Goal: Information Seeking & Learning: Learn about a topic

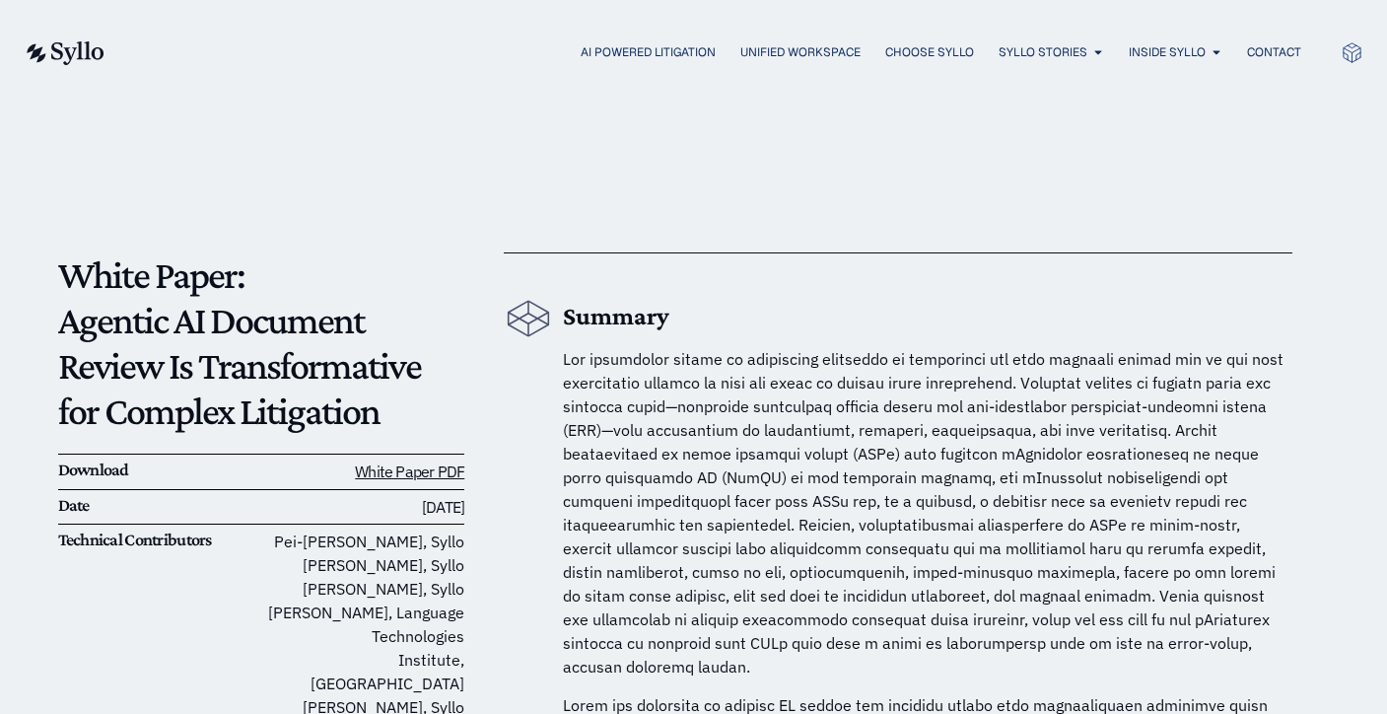
click at [87, 59] on img at bounding box center [64, 53] width 81 height 24
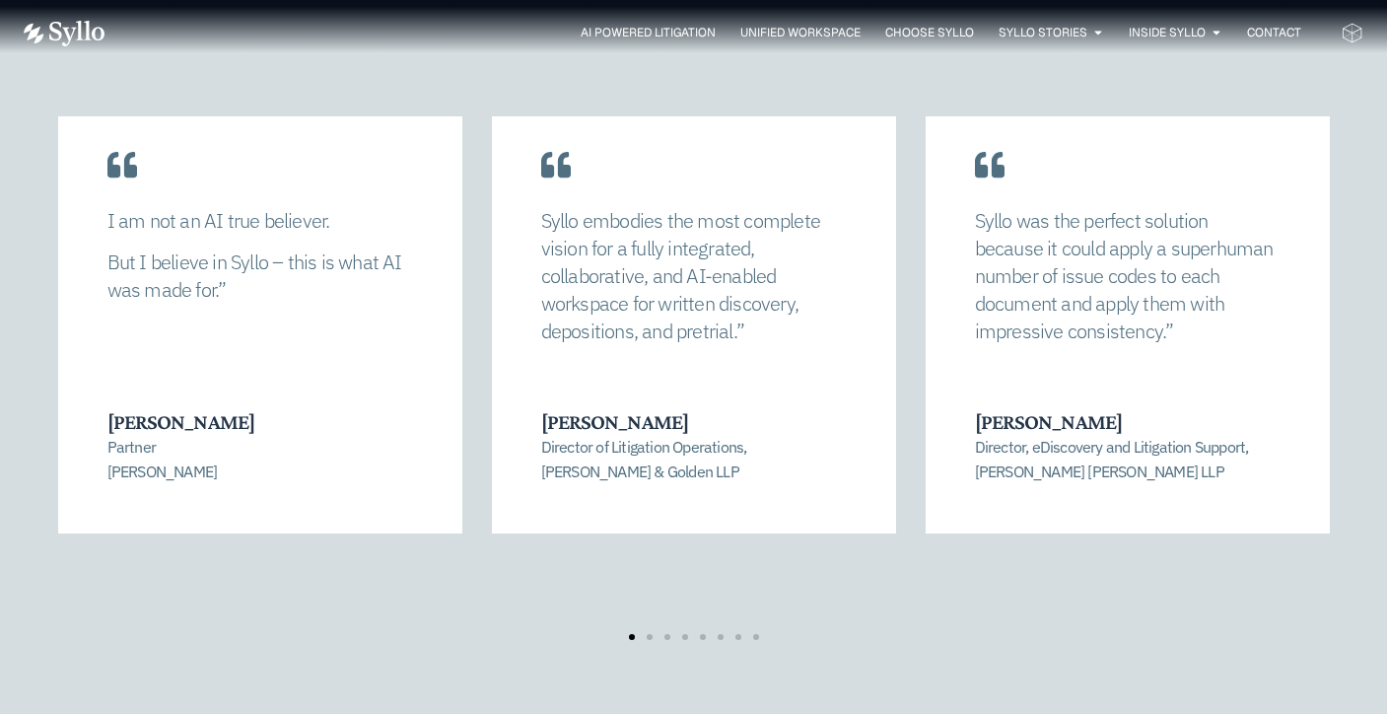
scroll to position [4065, 0]
click at [493, 647] on div "Transformative for Litigators [PERSON_NAME] allowed us to completely recalibrat…" at bounding box center [694, 306] width 1340 height 984
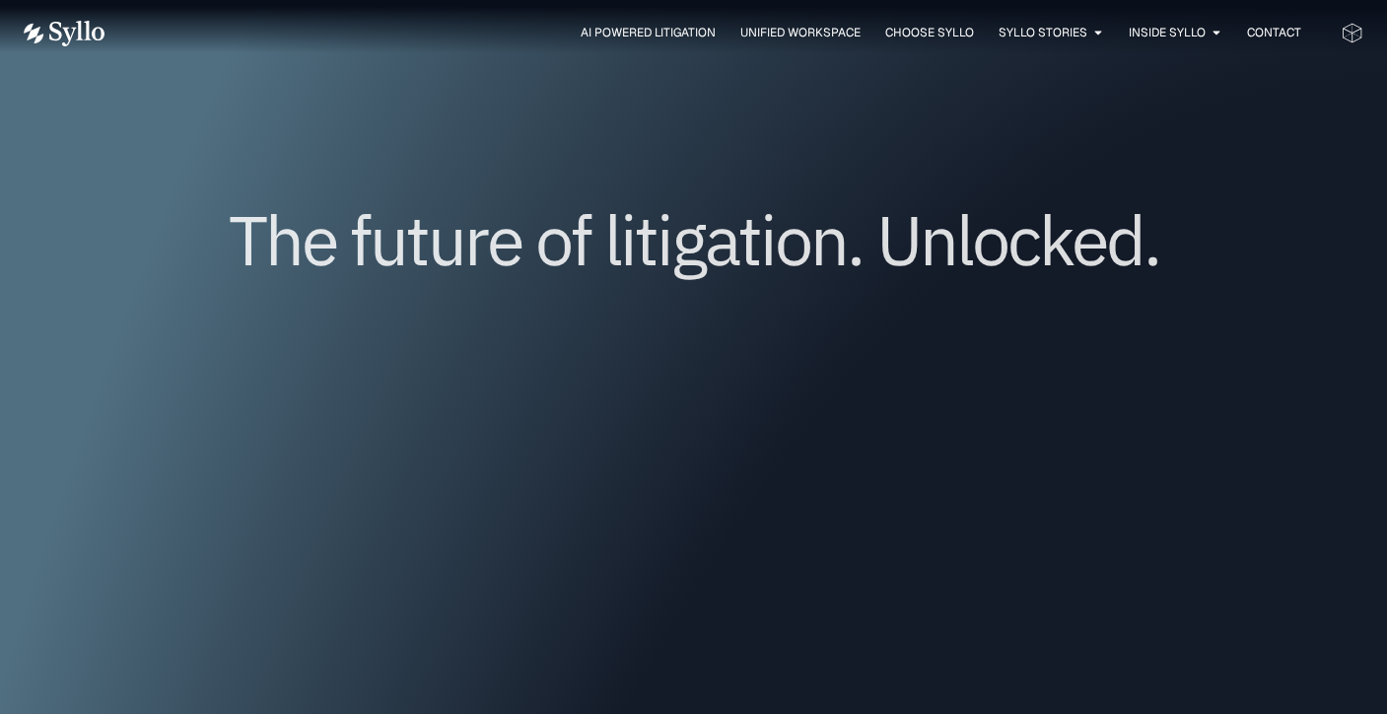
scroll to position [0, 0]
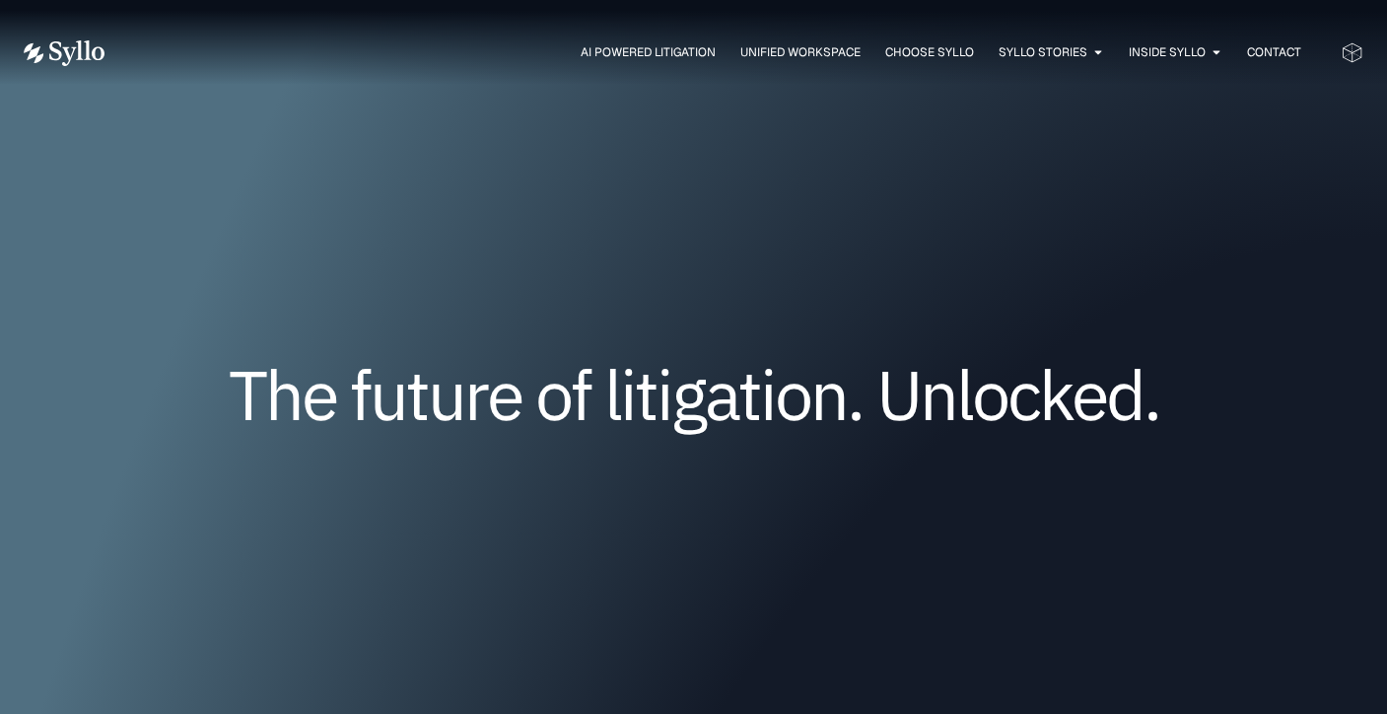
click at [1351, 54] on icon at bounding box center [1352, 54] width 19 height 14
click at [1288, 52] on span "Contact" at bounding box center [1274, 52] width 54 height 18
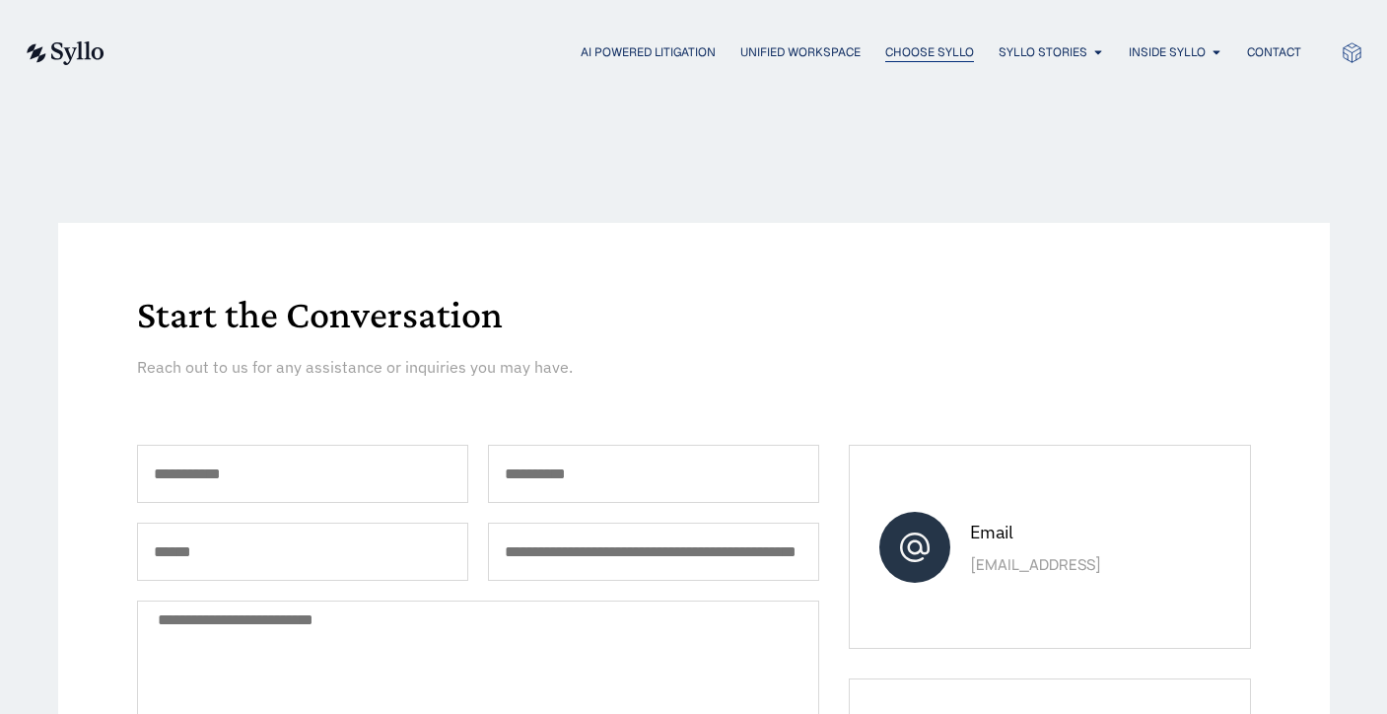
click at [941, 43] on span "Choose Syllo" at bounding box center [929, 52] width 89 height 18
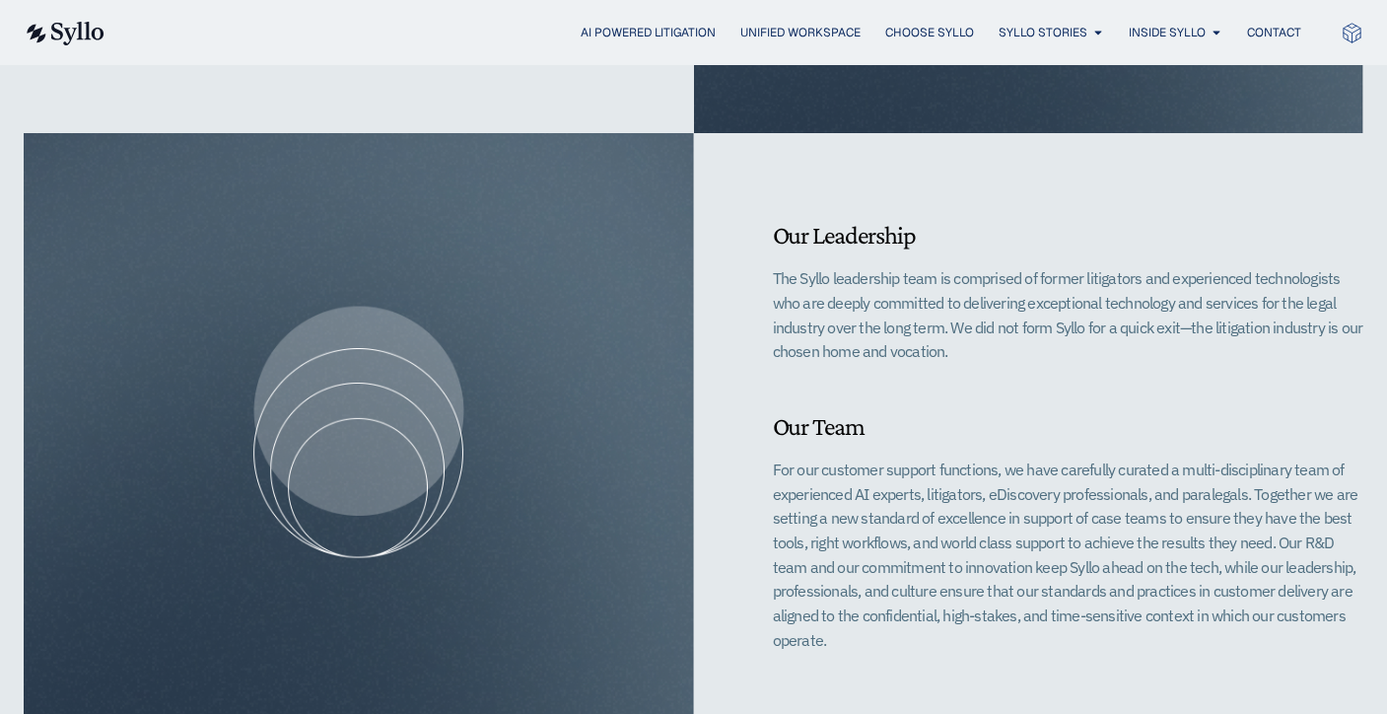
scroll to position [1023, 0]
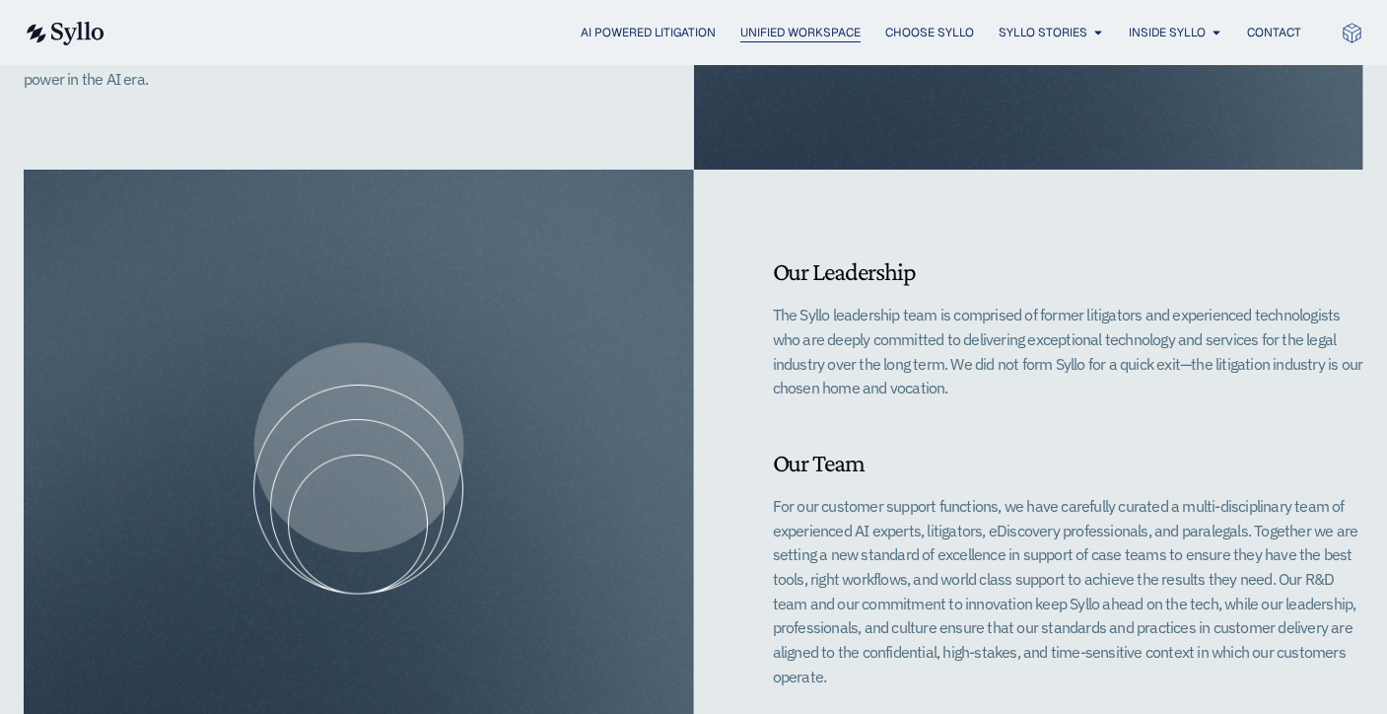
click at [803, 30] on span "Unified Workspace" at bounding box center [800, 33] width 120 height 18
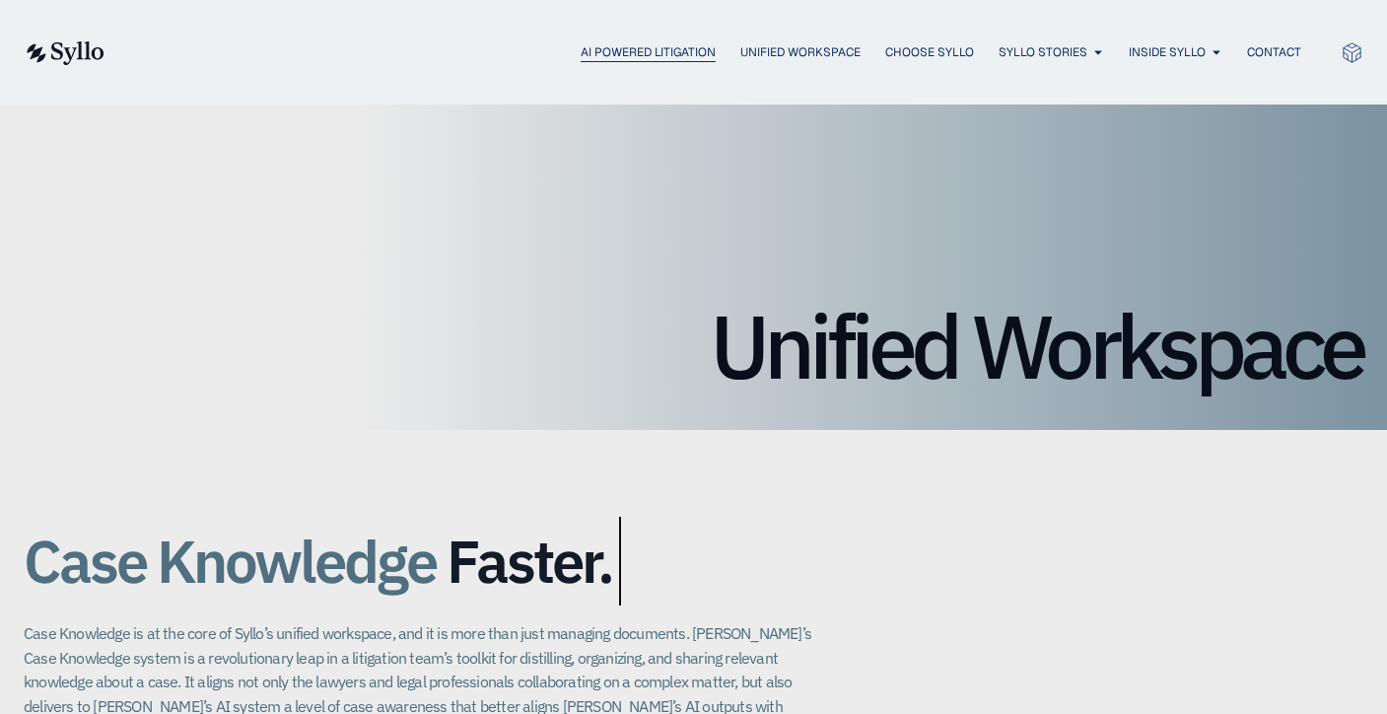
click at [656, 44] on span "AI Powered Litigation" at bounding box center [648, 52] width 135 height 18
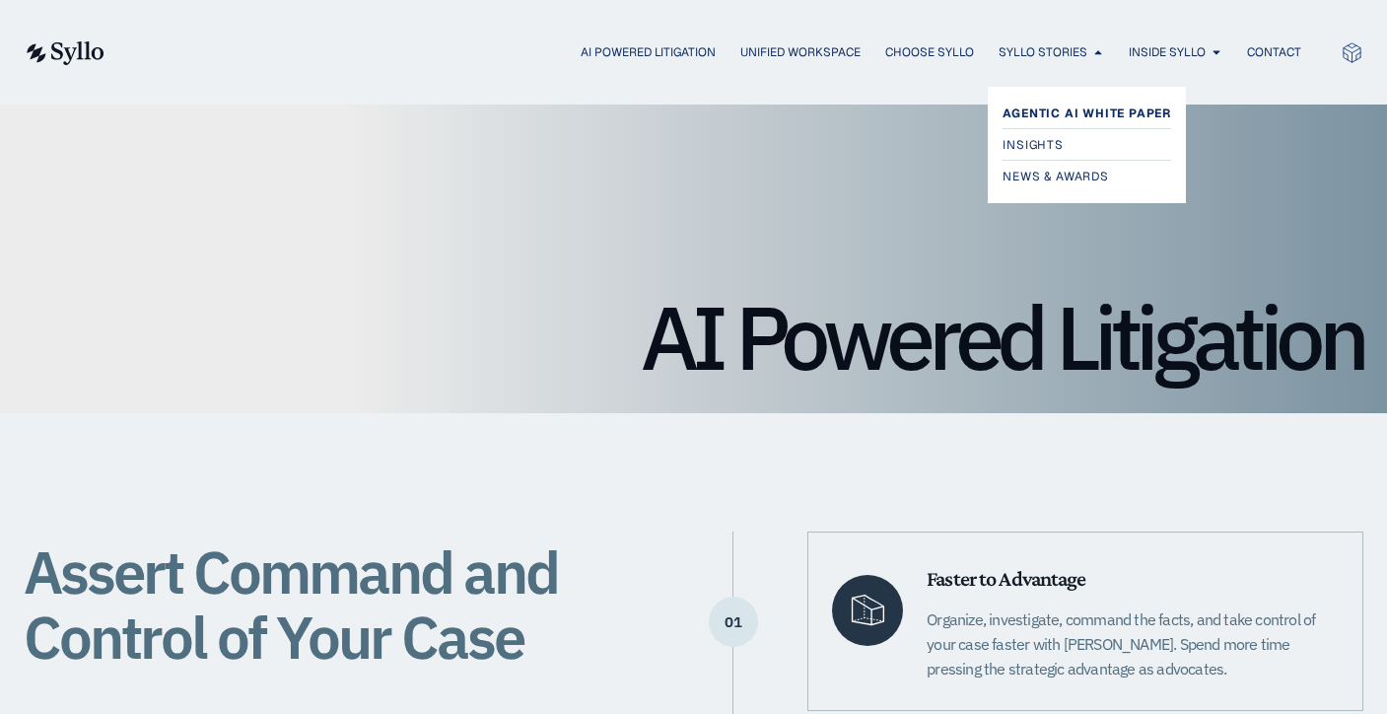
click at [1034, 108] on span "Agentic AI White Paper" at bounding box center [1086, 114] width 169 height 24
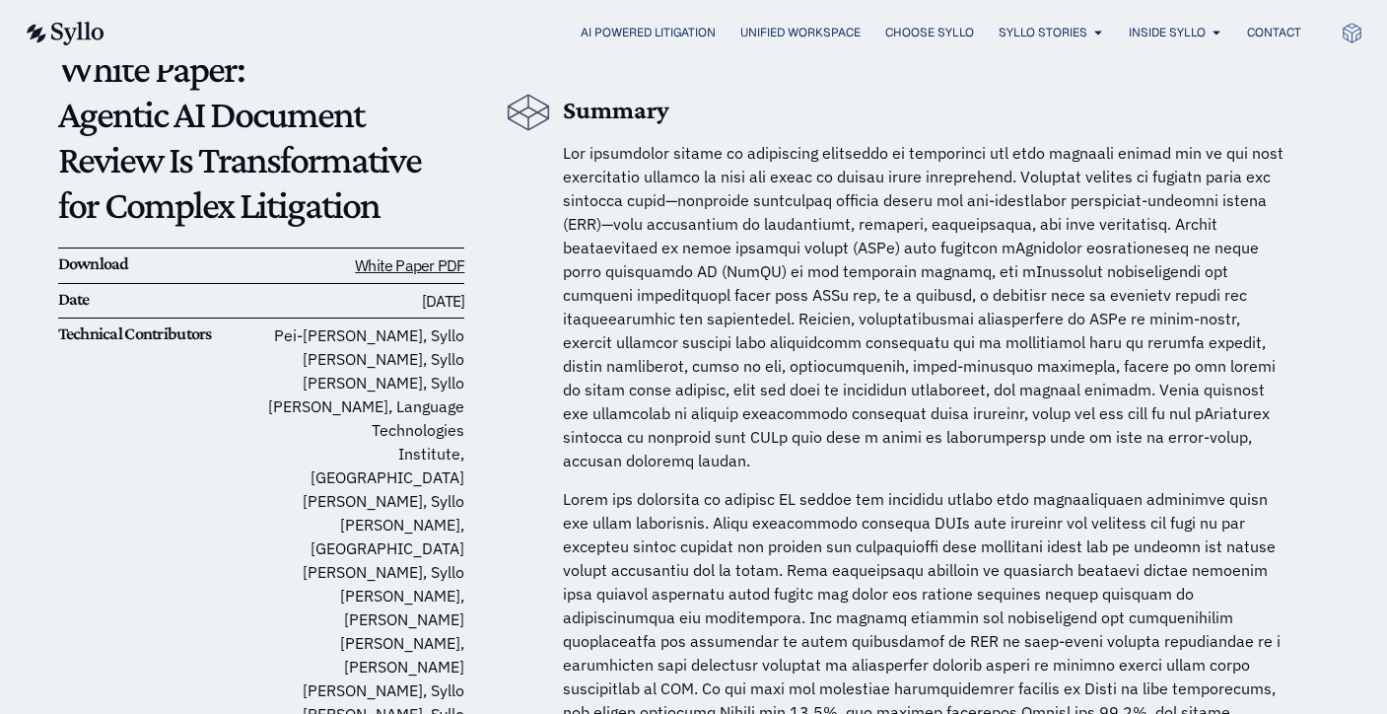
scroll to position [173, 0]
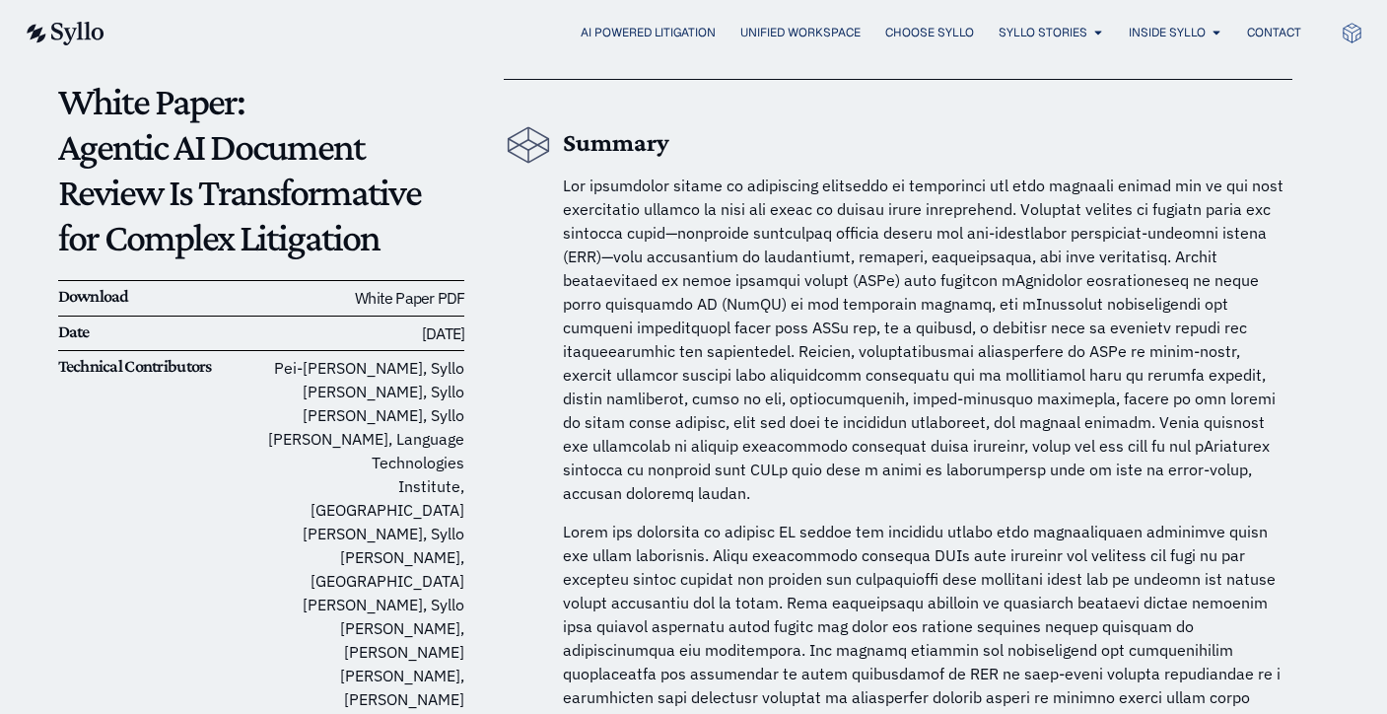
click at [433, 297] on link "White Paper PDF" at bounding box center [409, 298] width 109 height 20
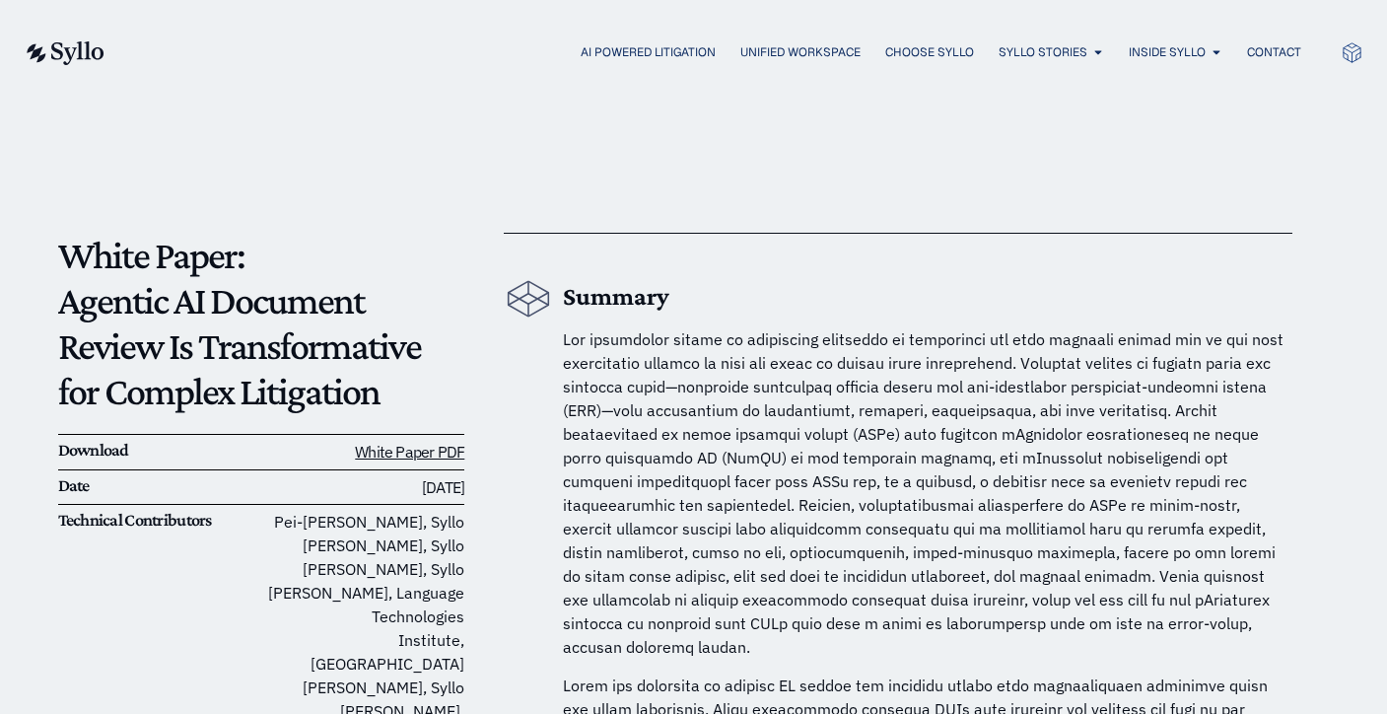
scroll to position [0, 0]
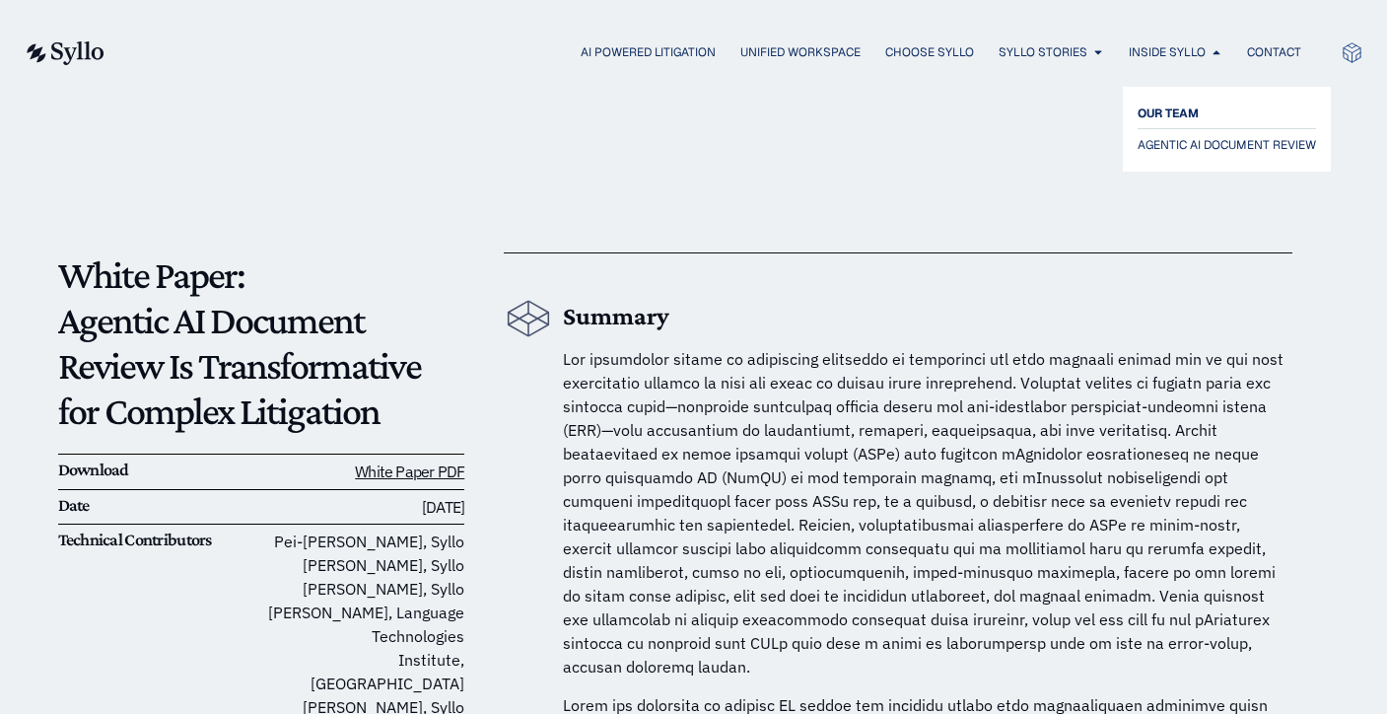
click at [1155, 112] on span "OUR TEAM" at bounding box center [1168, 114] width 61 height 24
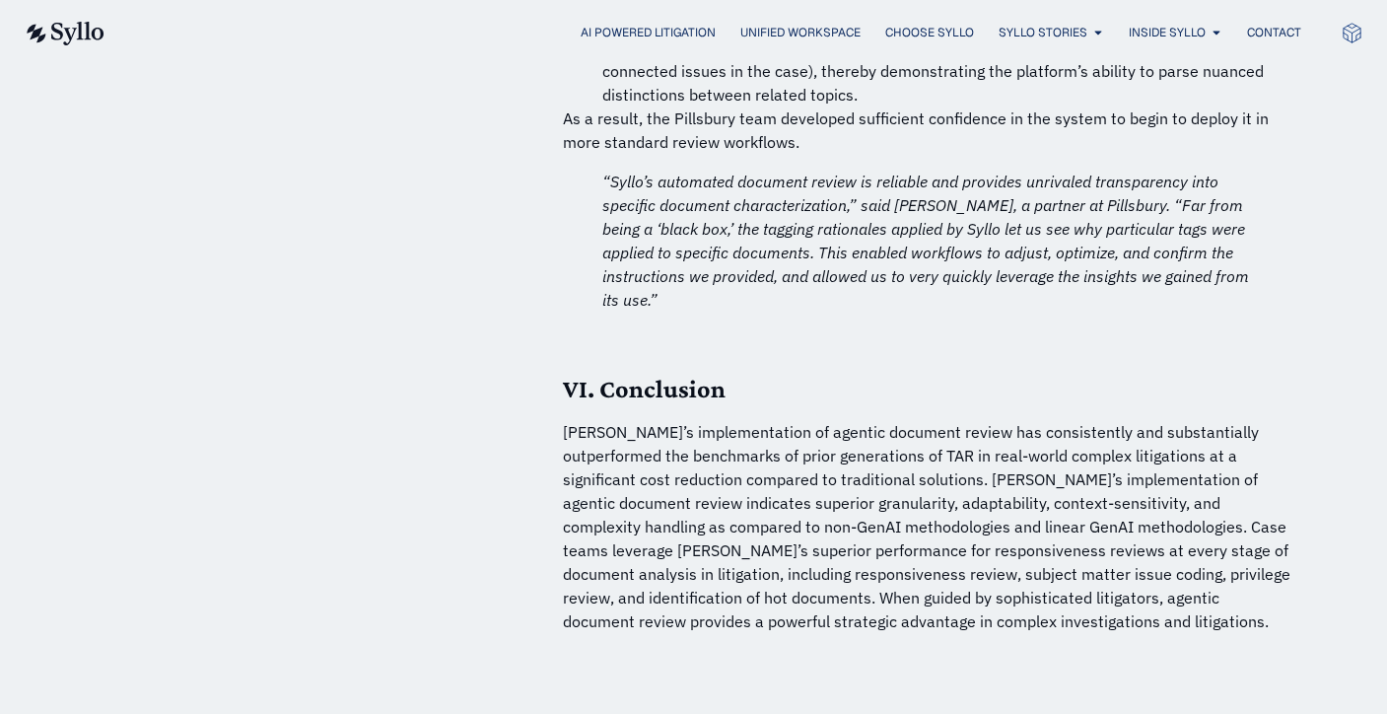
scroll to position [14167, 0]
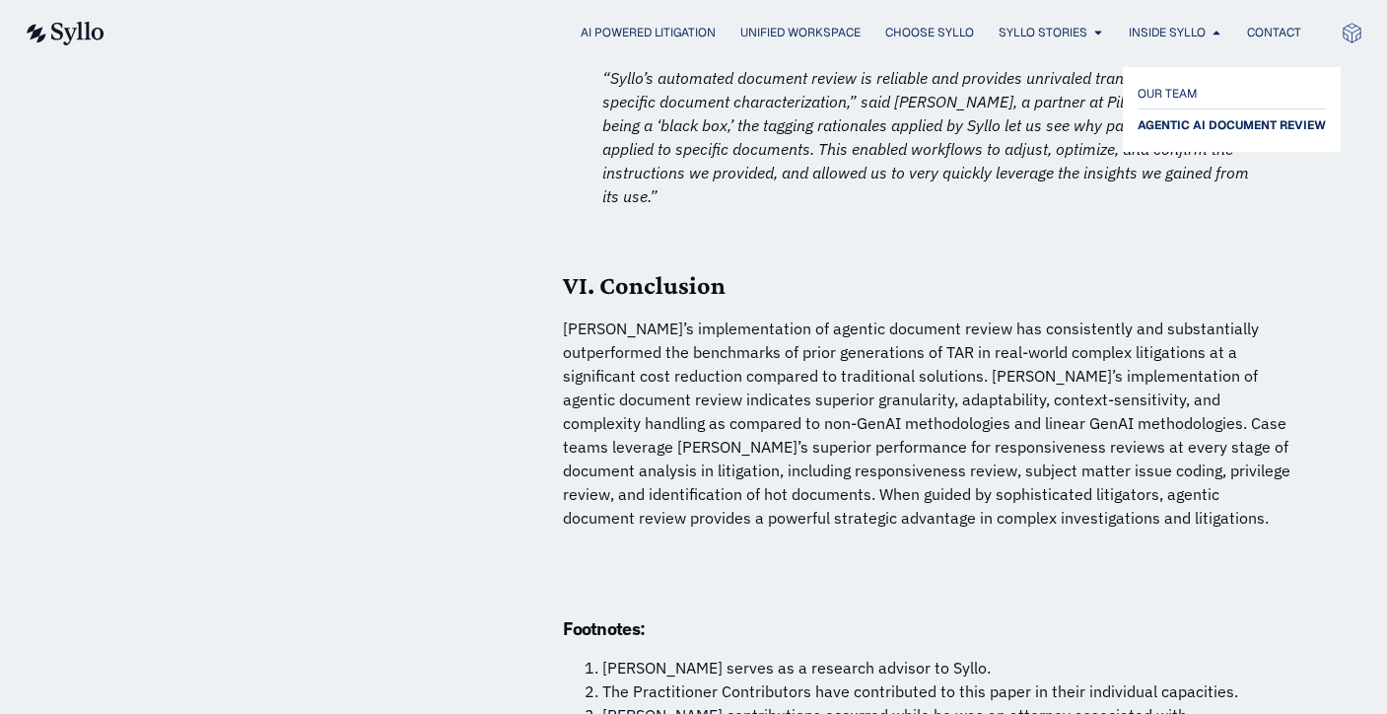
click at [1161, 122] on span "AGENTIC AI DOCUMENT REVIEW" at bounding box center [1232, 125] width 188 height 24
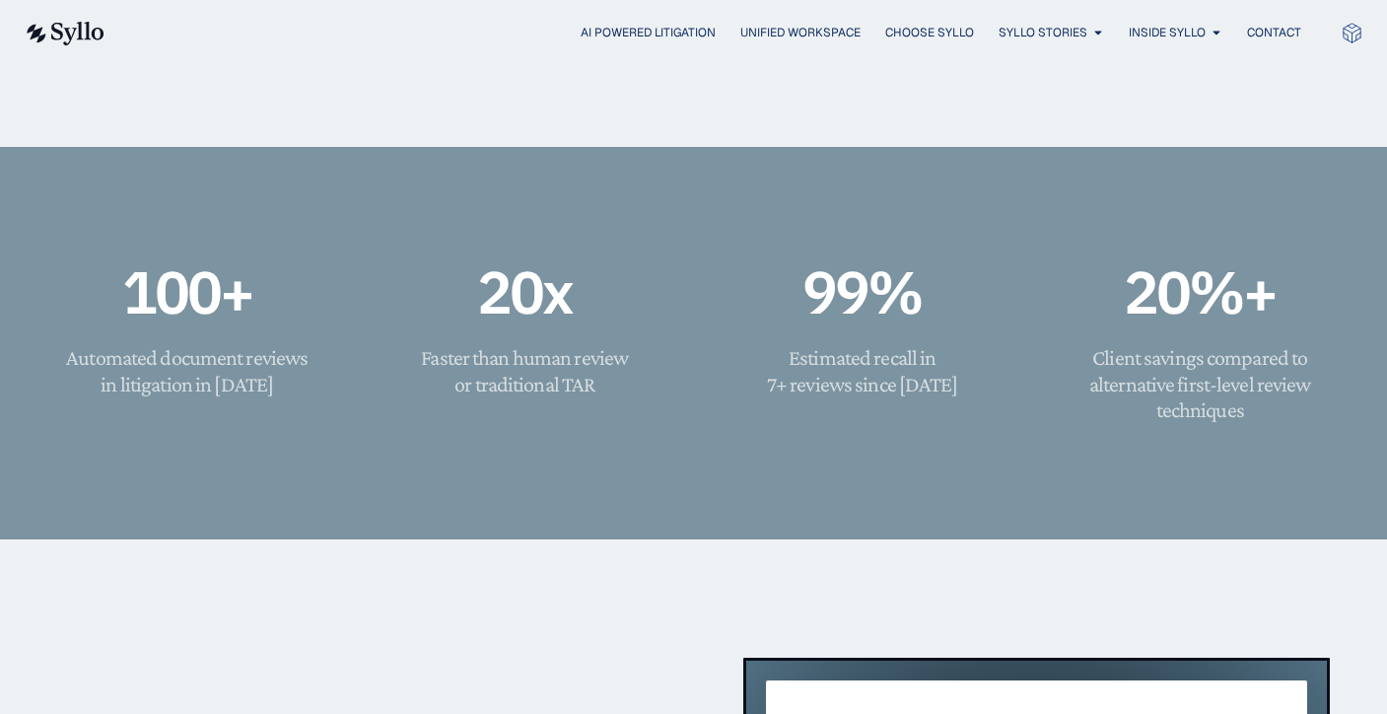
scroll to position [1298, 0]
